Goal: Find specific page/section: Find specific page/section

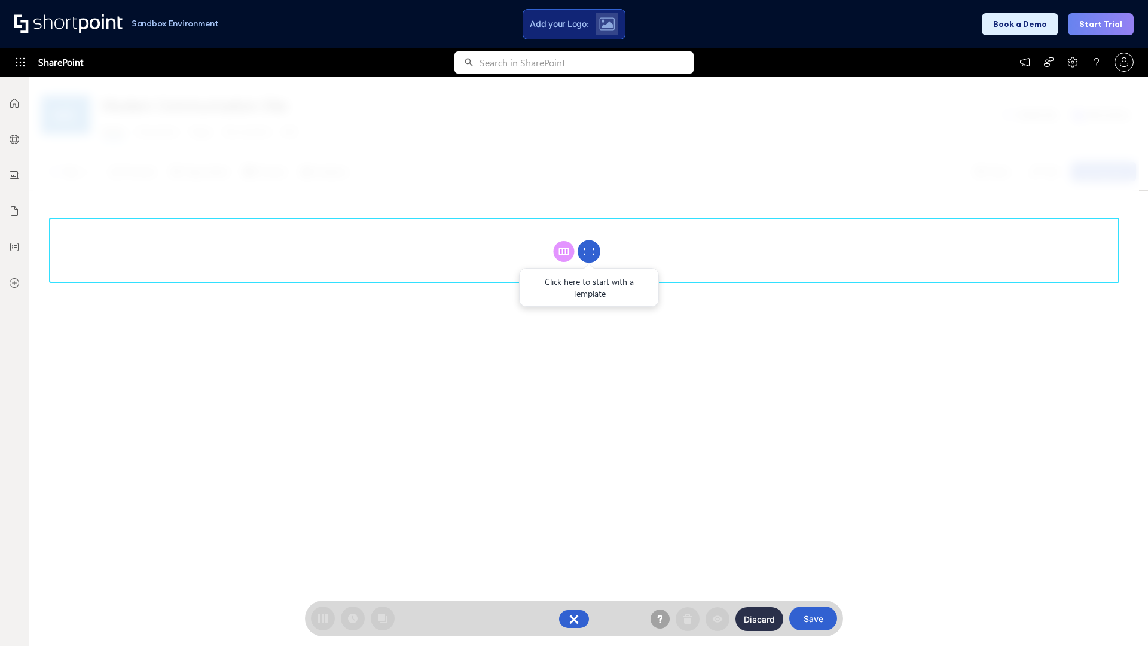
click at [589, 251] on circle at bounding box center [588, 251] width 23 height 23
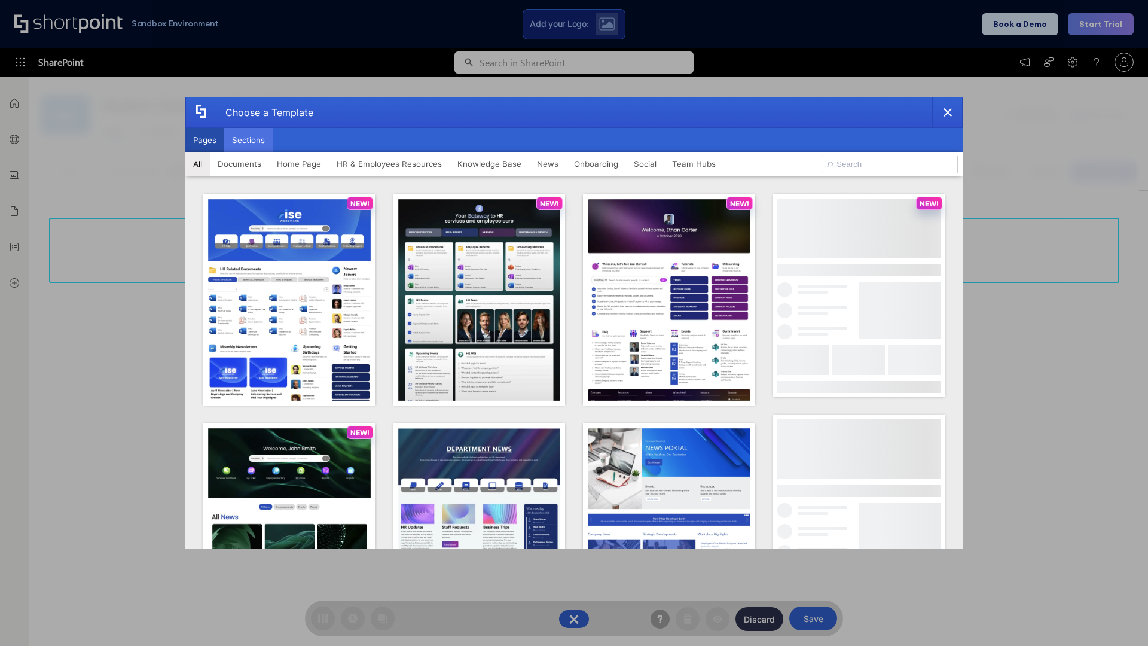
click at [248, 140] on button "Sections" at bounding box center [248, 140] width 48 height 24
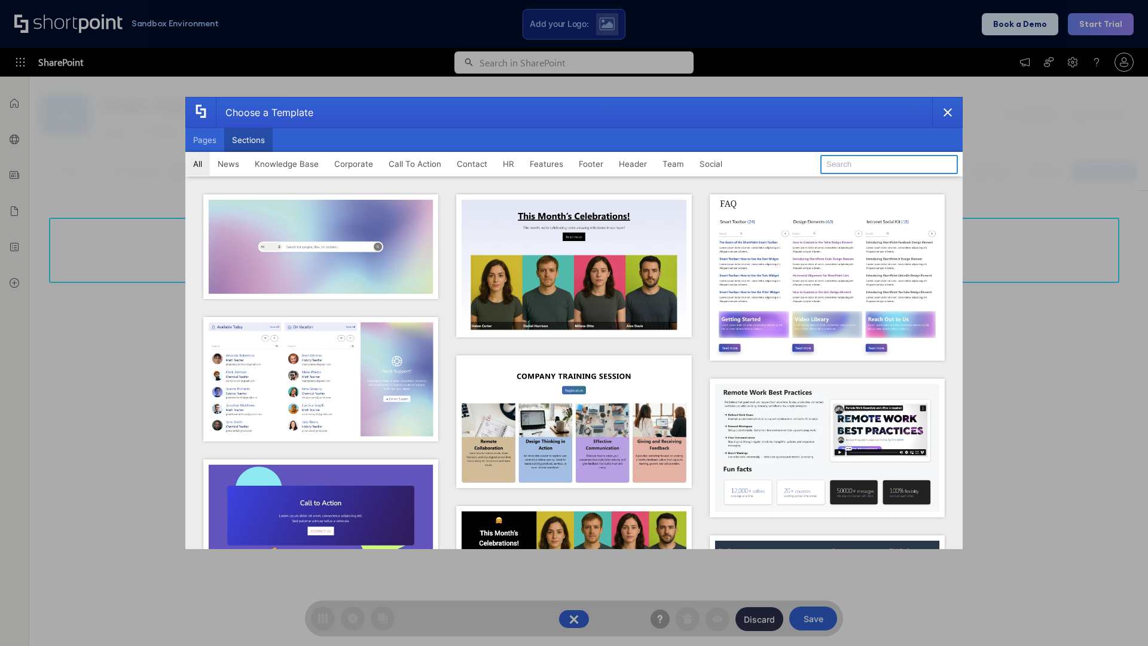
type input "Articles"
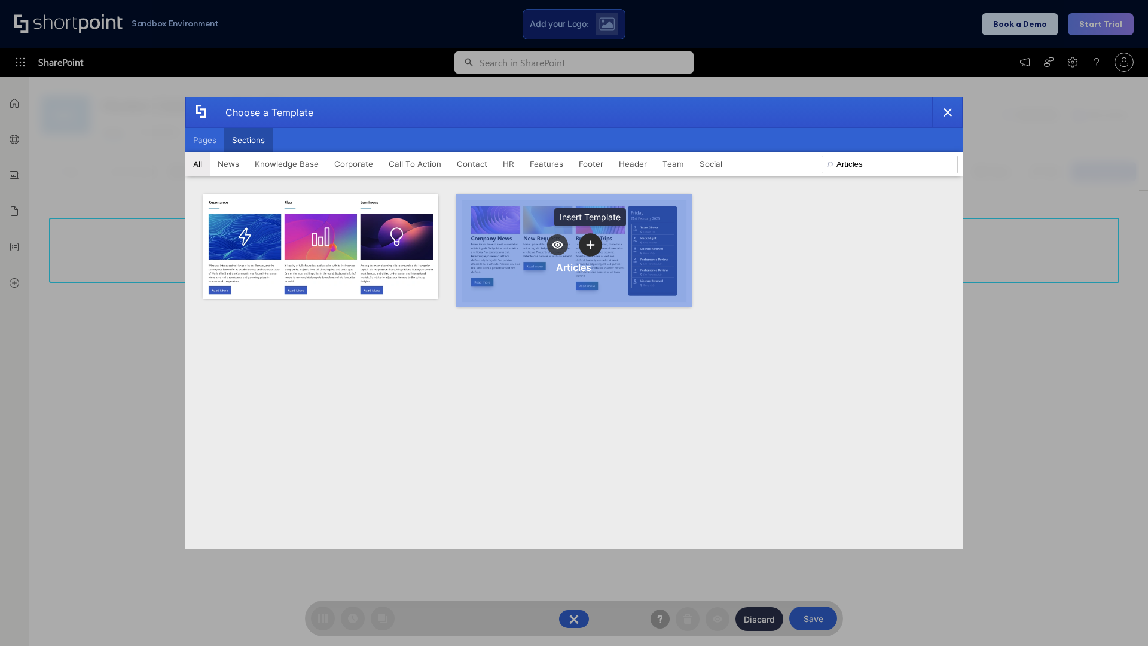
click at [590, 245] on icon "template selector" at bounding box center [590, 244] width 8 height 8
